Goal: Contribute content: Add original content to the website for others to see

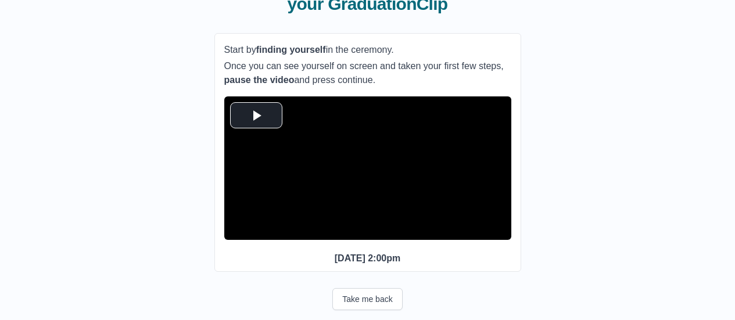
scroll to position [169, 0]
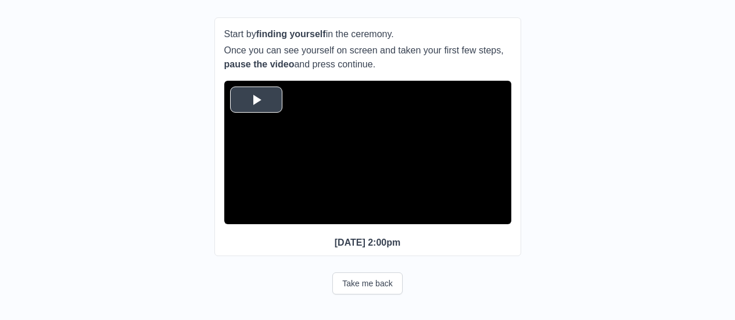
click at [256, 100] on span "Video Player" at bounding box center [256, 100] width 0 height 0
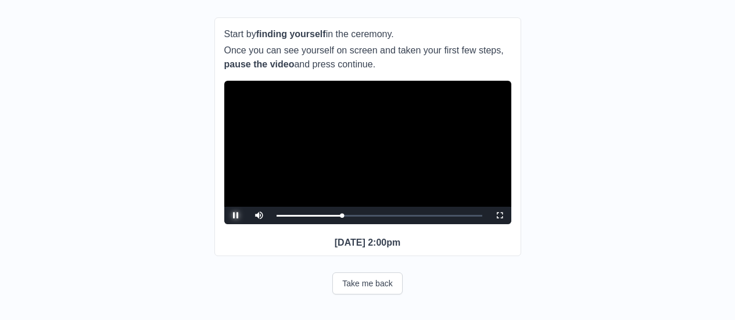
click at [236, 216] on span "Video Player" at bounding box center [236, 216] width 0 height 0
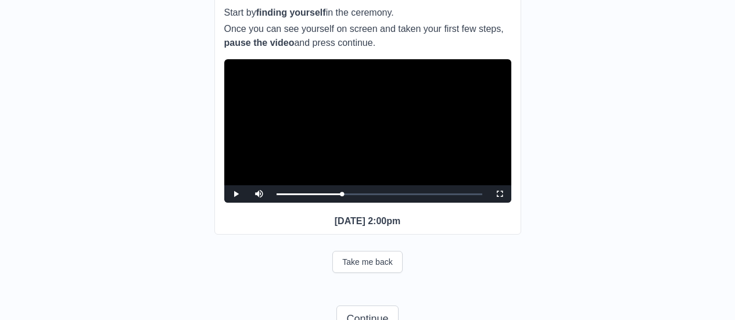
click at [314, 184] on video "Video Player" at bounding box center [367, 131] width 287 height 144
click at [340, 196] on div "0:28:03 Progress : 0%" at bounding box center [310, 194] width 66 height 3
click at [500, 194] on span "Video Player" at bounding box center [500, 194] width 0 height 0
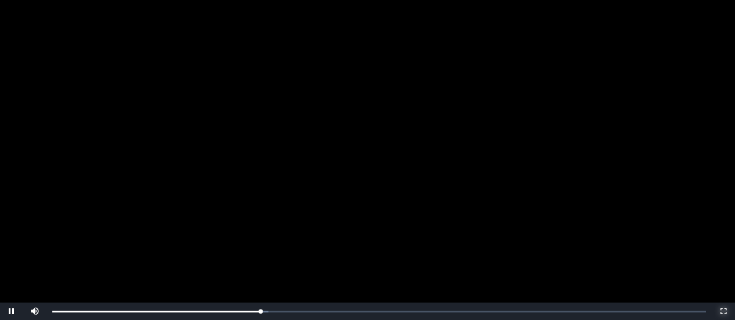
scroll to position [119, 0]
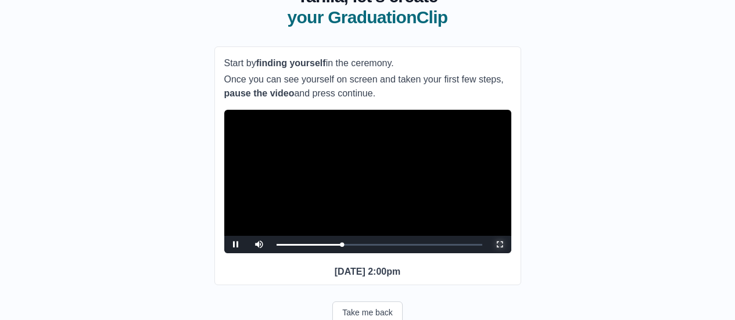
click at [500, 245] on span "Video Player" at bounding box center [500, 245] width 0 height 0
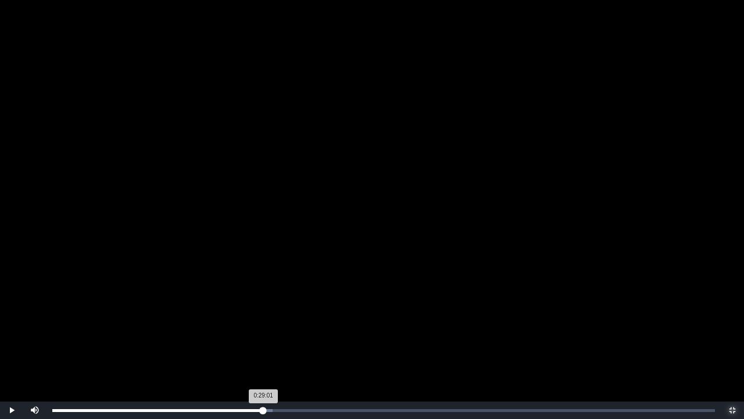
click at [263, 320] on div "0:29:01 Progress : 0%" at bounding box center [157, 410] width 211 height 3
click at [263, 320] on div "0:28:56 Progress : 0%" at bounding box center [157, 410] width 210 height 3
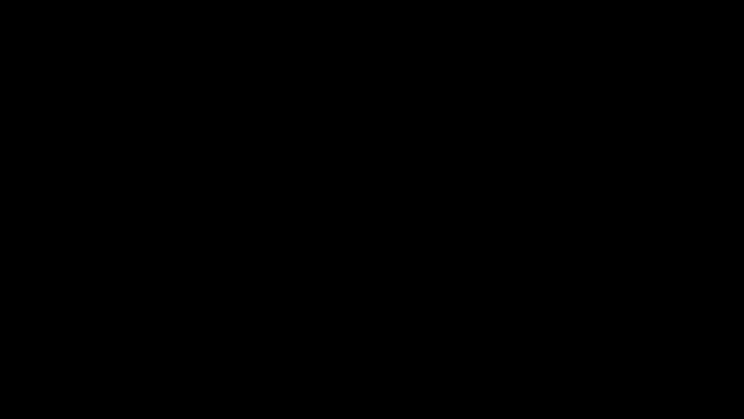
click at [12, 320] on span "Video Player" at bounding box center [12, 410] width 0 height 0
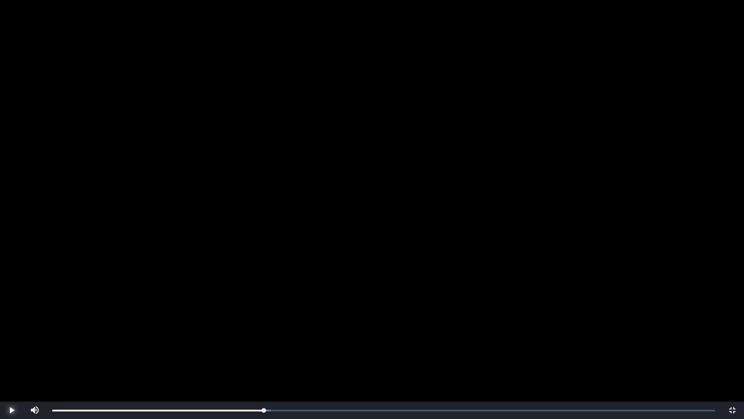
click at [12, 320] on span "Video Player" at bounding box center [12, 410] width 0 height 0
click at [262, 320] on div "Loaded : 0% 0:28:51 0:28:51 Progress : 0%" at bounding box center [384, 409] width 674 height 17
click at [12, 320] on span "Video Player" at bounding box center [12, 410] width 0 height 0
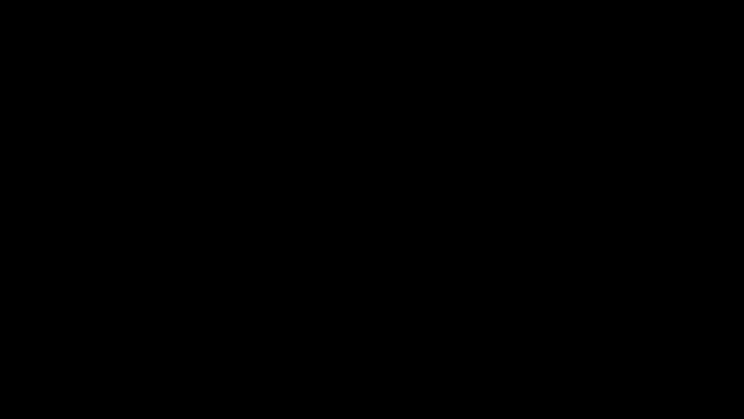
click at [12, 320] on span "Video Player" at bounding box center [12, 410] width 0 height 0
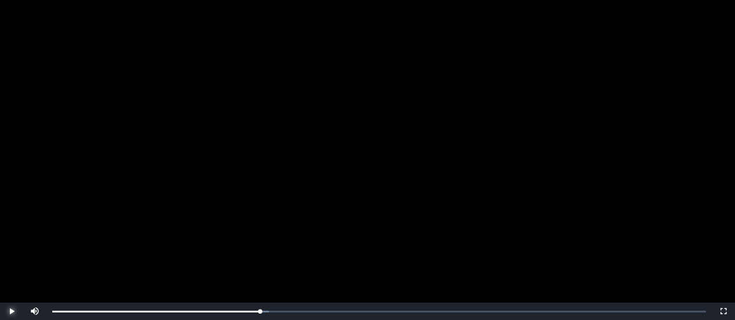
scroll to position [95, 0]
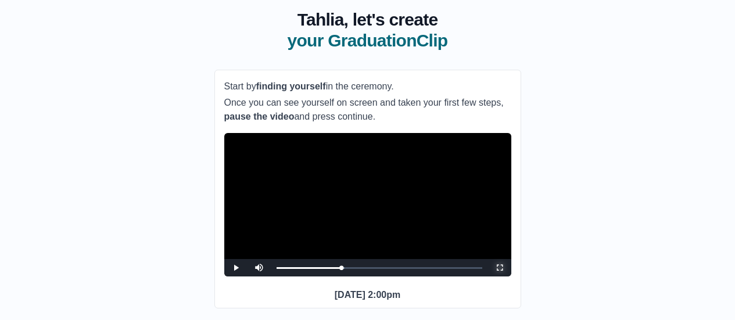
click at [500, 268] on span "Video Player" at bounding box center [500, 268] width 0 height 0
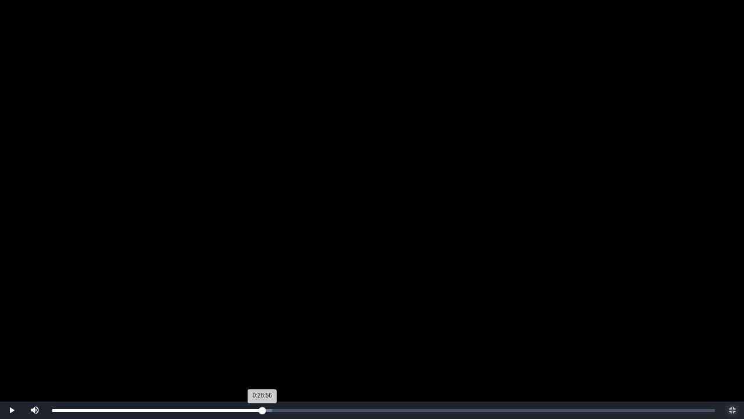
click at [262, 320] on div "0:28:56 Progress : 0%" at bounding box center [157, 410] width 210 height 3
click at [263, 320] on div "0:29:01 Progress : 0%" at bounding box center [158, 410] width 212 height 3
click at [721, 320] on button "Non-Fullscreen" at bounding box center [732, 409] width 23 height 17
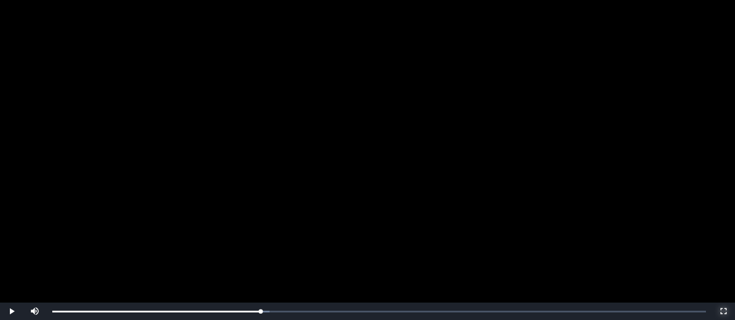
click at [712, 303] on button "Fullscreen" at bounding box center [723, 311] width 23 height 17
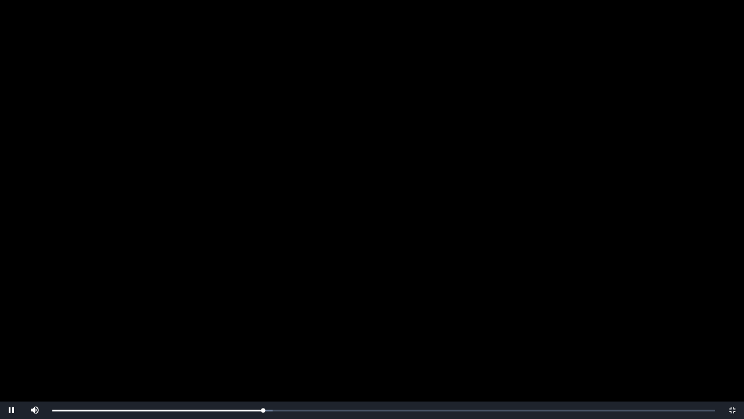
click at [254, 277] on video "Video Player" at bounding box center [372, 209] width 744 height 419
click at [262, 320] on div "0:28:51 Progress : 0%" at bounding box center [157, 410] width 210 height 3
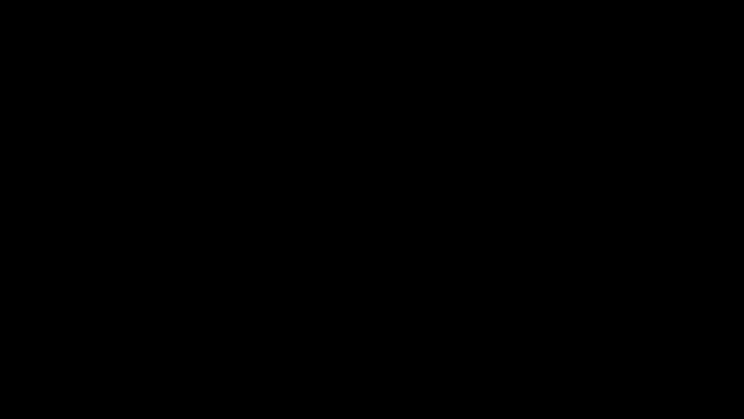
click at [12, 320] on span "Video Player" at bounding box center [12, 410] width 0 height 0
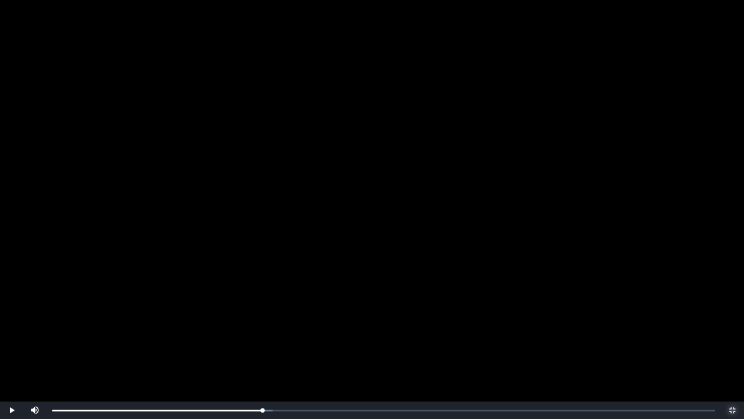
click at [732, 320] on span "Video Player" at bounding box center [732, 410] width 0 height 0
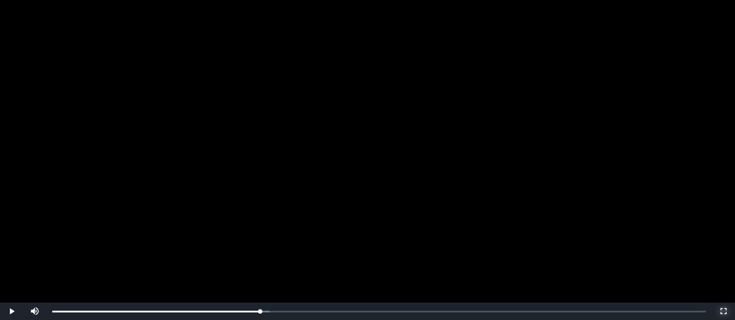
scroll to position [228, 0]
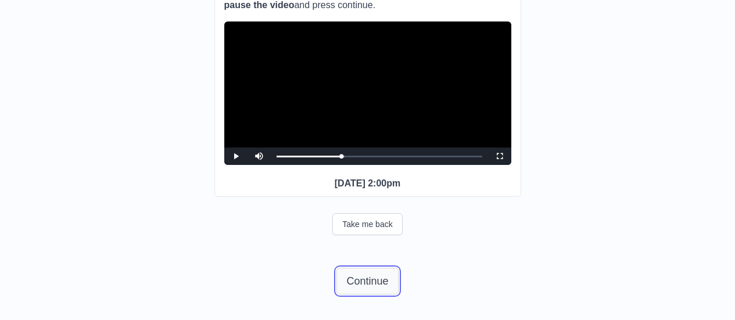
click at [380, 279] on button "Continue" at bounding box center [368, 281] width 62 height 27
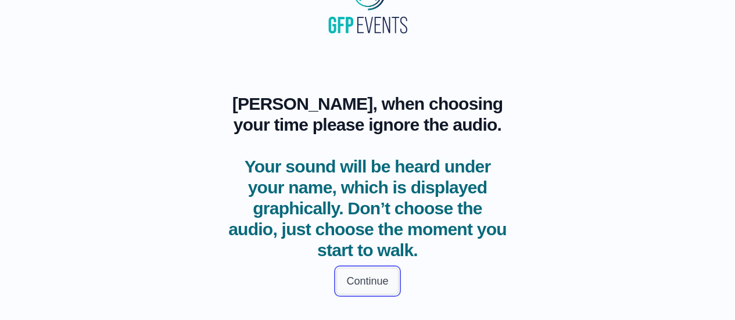
click at [369, 281] on button "Continue" at bounding box center [368, 281] width 62 height 27
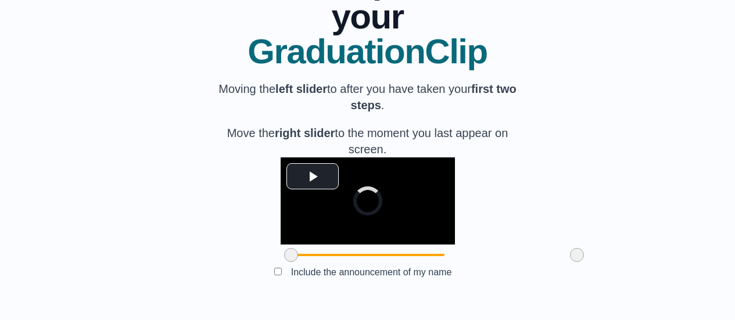
scroll to position [220, 0]
click at [313, 177] on span "Video Player" at bounding box center [313, 177] width 0 height 0
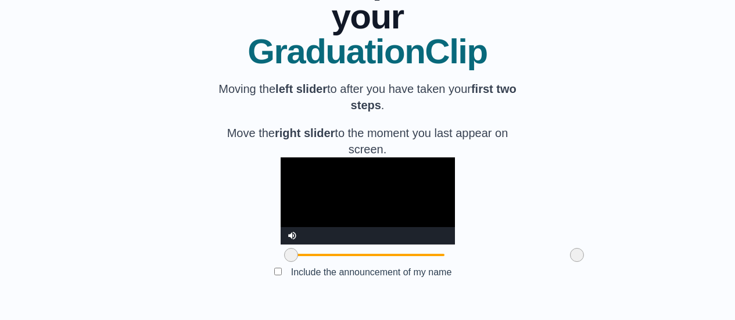
drag, startPoint x: 512, startPoint y: 260, endPoint x: 524, endPoint y: 277, distance: 20.8
click at [524, 277] on div "**********" at bounding box center [368, 124] width 698 height 356
click at [613, 215] on div "**********" at bounding box center [368, 124] width 698 height 356
click at [403, 158] on video "Video Player" at bounding box center [368, 201] width 174 height 87
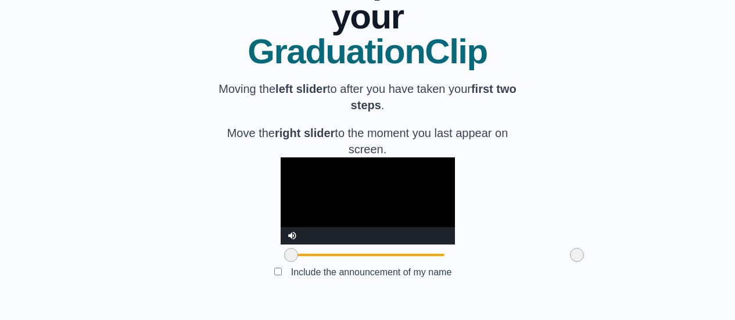
click at [414, 188] on video "Video Player" at bounding box center [368, 201] width 174 height 87
drag, startPoint x: 509, startPoint y: 256, endPoint x: 535, endPoint y: 278, distance: 34.6
click at [535, 278] on div "**********" at bounding box center [368, 124] width 698 height 356
drag, startPoint x: 222, startPoint y: 255, endPoint x: 255, endPoint y: 255, distance: 32.6
click at [317, 255] on span at bounding box center [324, 255] width 14 height 14
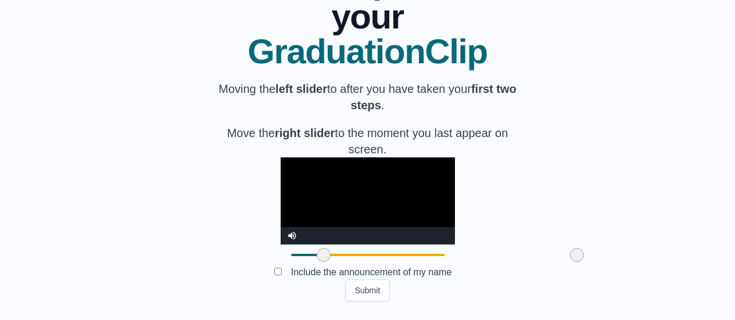
click at [292, 188] on video "Video Player" at bounding box center [368, 201] width 174 height 87
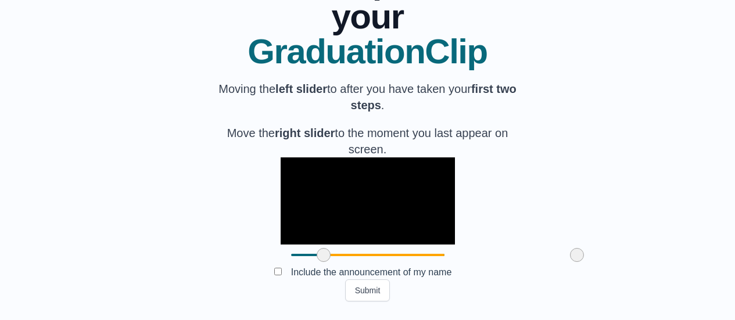
click at [317, 252] on span at bounding box center [324, 255] width 14 height 14
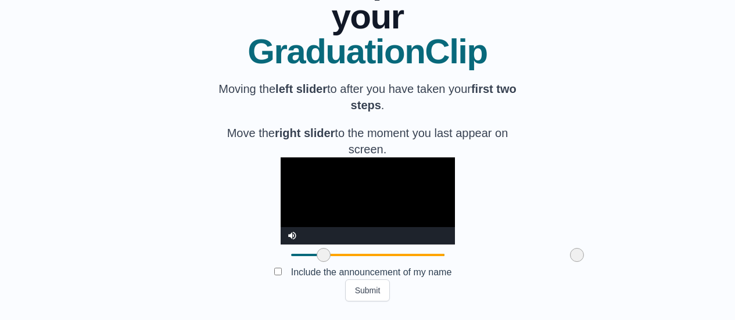
click at [281, 203] on video "Video Player" at bounding box center [368, 201] width 174 height 87
drag, startPoint x: 255, startPoint y: 256, endPoint x: 280, endPoint y: 266, distance: 27.1
click at [280, 266] on div "**********" at bounding box center [368, 124] width 307 height 356
drag, startPoint x: 508, startPoint y: 259, endPoint x: 519, endPoint y: 262, distance: 11.3
click at [567, 262] on div at bounding box center [577, 255] width 21 height 21
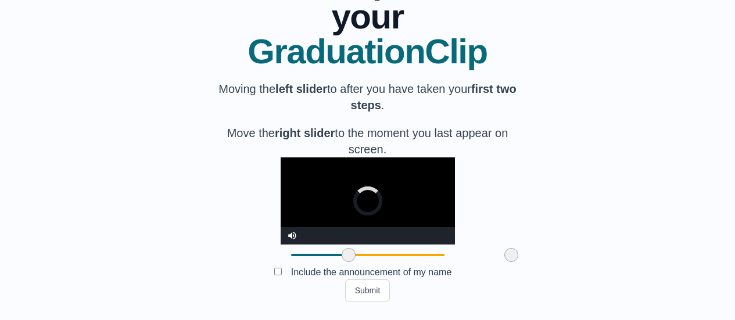
drag, startPoint x: 510, startPoint y: 256, endPoint x: 445, endPoint y: 275, distance: 67.2
click at [445, 275] on div "**********" at bounding box center [368, 124] width 307 height 356
click at [281, 163] on video "Video Player" at bounding box center [368, 201] width 174 height 87
click at [386, 158] on video "Video Player" at bounding box center [368, 201] width 174 height 87
click at [360, 290] on button "Submit" at bounding box center [367, 291] width 45 height 22
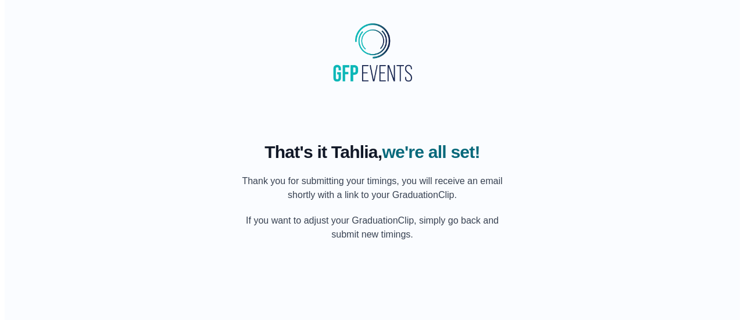
scroll to position [0, 0]
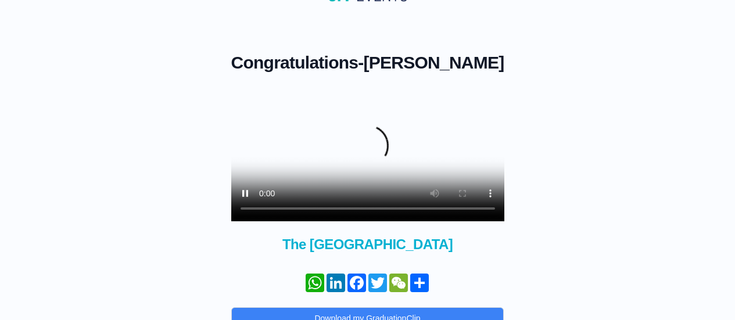
scroll to position [82, 0]
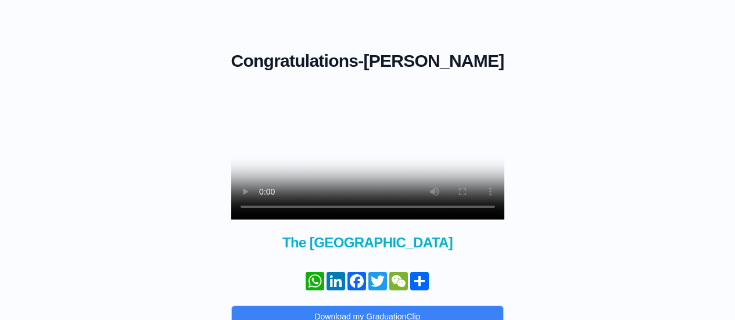
click at [310, 237] on div "Congratulations - Tahlia Pfitzner × Share your GraduationClip now! WhatsApp Lin…" at bounding box center [368, 185] width 698 height 363
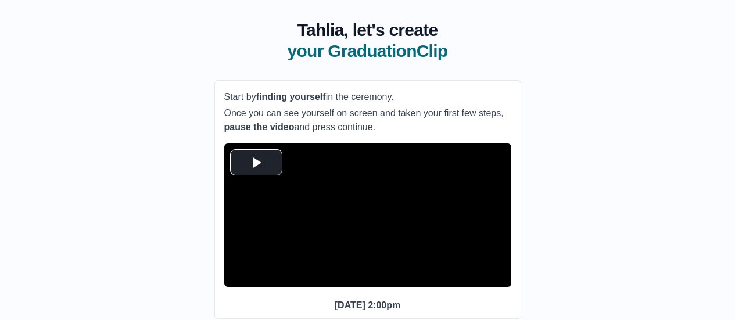
scroll to position [132, 0]
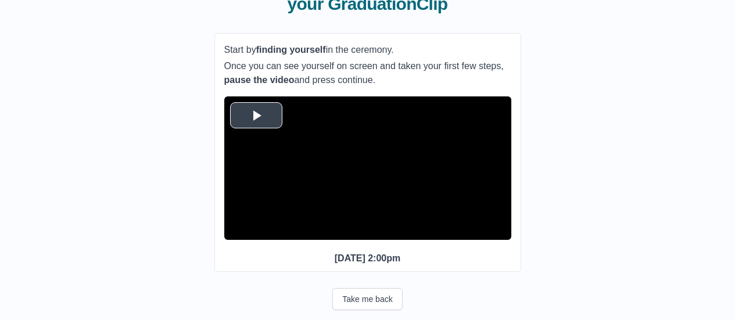
click at [256, 116] on span "Video Player" at bounding box center [256, 116] width 0 height 0
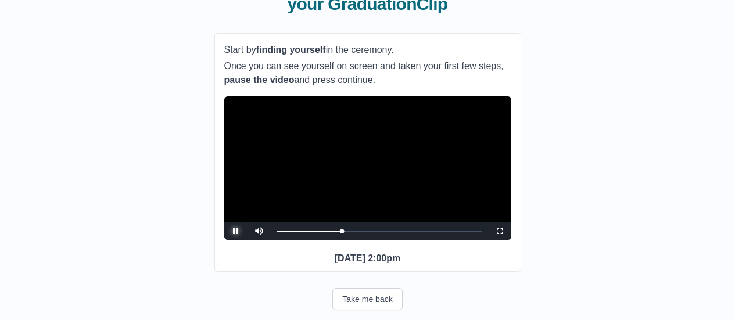
click at [236, 231] on span "Video Player" at bounding box center [236, 231] width 0 height 0
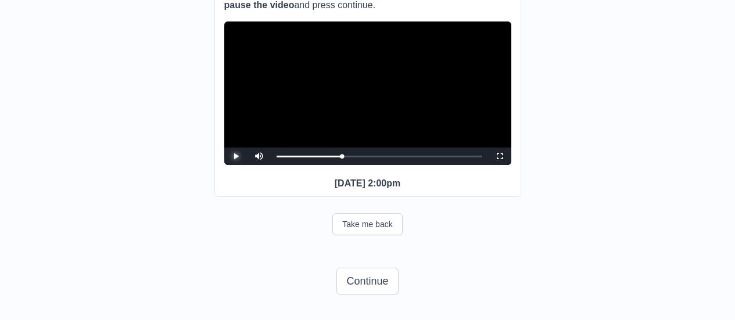
scroll to position [228, 0]
click at [378, 277] on button "Continue" at bounding box center [368, 281] width 62 height 27
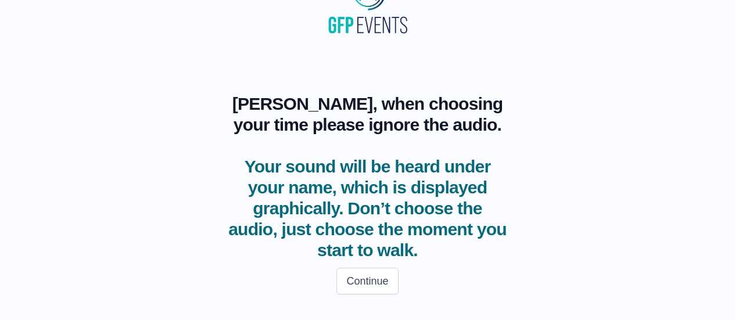
scroll to position [48, 0]
click at [370, 279] on button "Continue" at bounding box center [368, 281] width 62 height 27
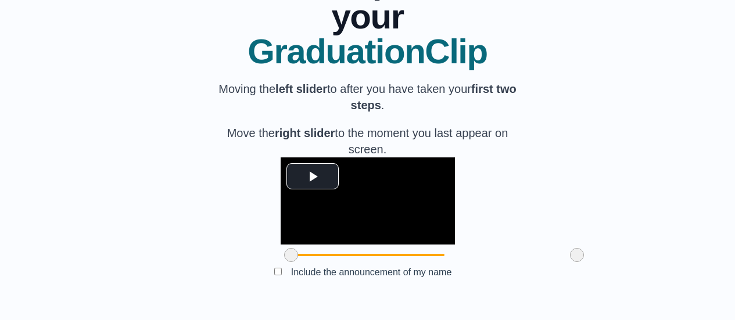
scroll to position [226, 0]
click at [313, 177] on span "Video Player" at bounding box center [313, 177] width 0 height 0
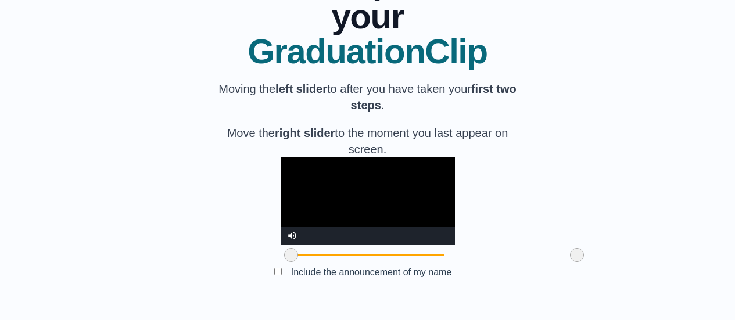
click at [319, 183] on video "Video Player" at bounding box center [368, 201] width 174 height 87
click at [319, 178] on video "Video Player" at bounding box center [368, 201] width 174 height 87
drag, startPoint x: 225, startPoint y: 250, endPoint x: 208, endPoint y: 262, distance: 21.3
click at [208, 262] on div "**********" at bounding box center [368, 124] width 698 height 356
drag, startPoint x: 516, startPoint y: 256, endPoint x: 519, endPoint y: 267, distance: 11.0
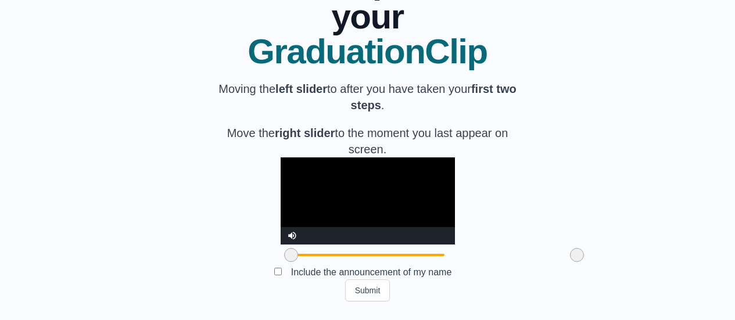
click at [519, 267] on div "**********" at bounding box center [368, 124] width 307 height 356
click at [374, 289] on button "Submit" at bounding box center [367, 291] width 45 height 22
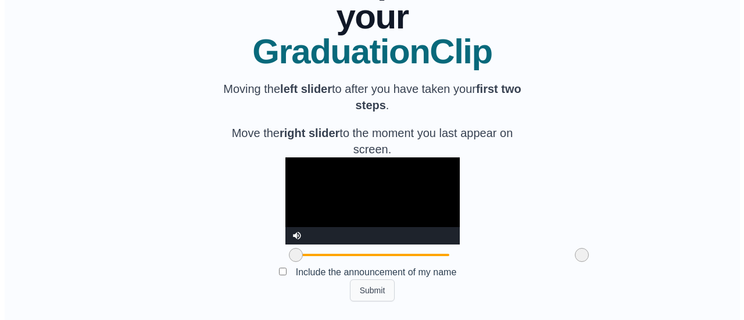
scroll to position [0, 0]
